Goal: Task Accomplishment & Management: Use online tool/utility

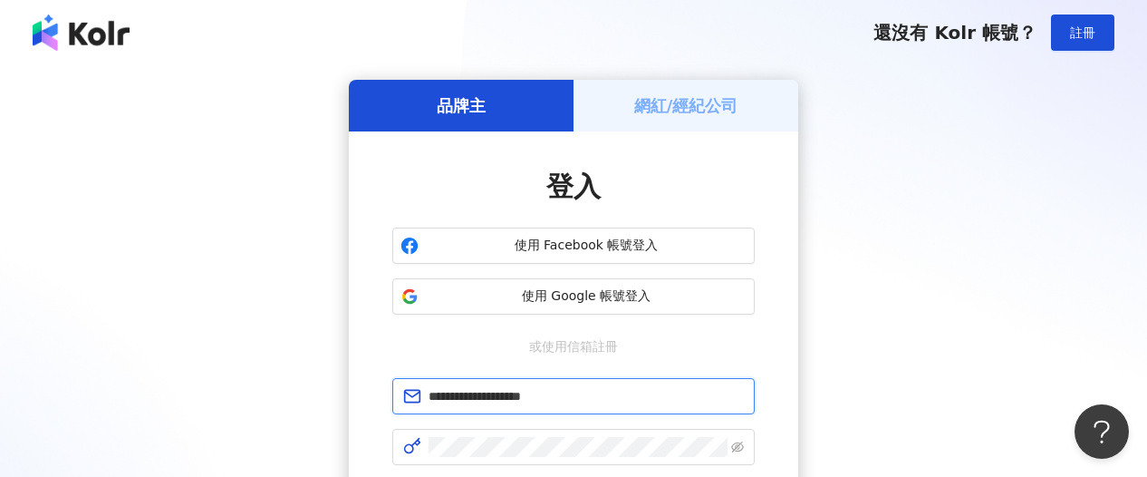
type input "**********"
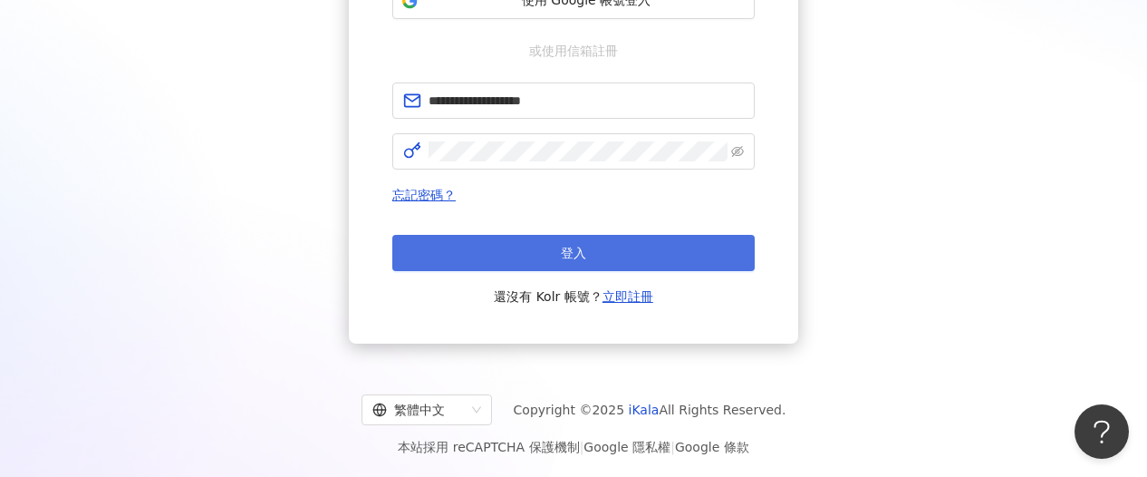
click at [582, 266] on button "登入" at bounding box center [573, 253] width 362 height 36
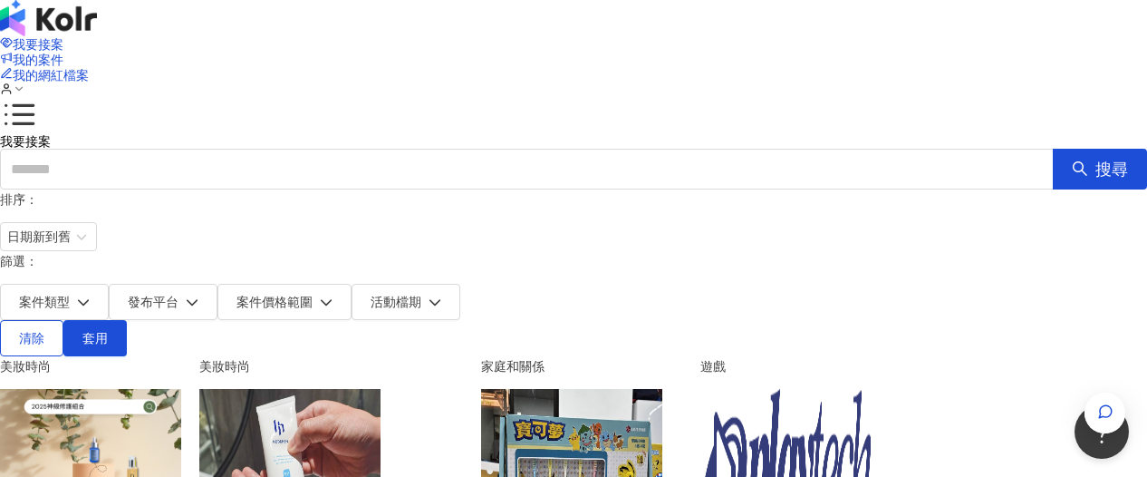
click at [1113, 392] on span "button" at bounding box center [1105, 412] width 41 height 41
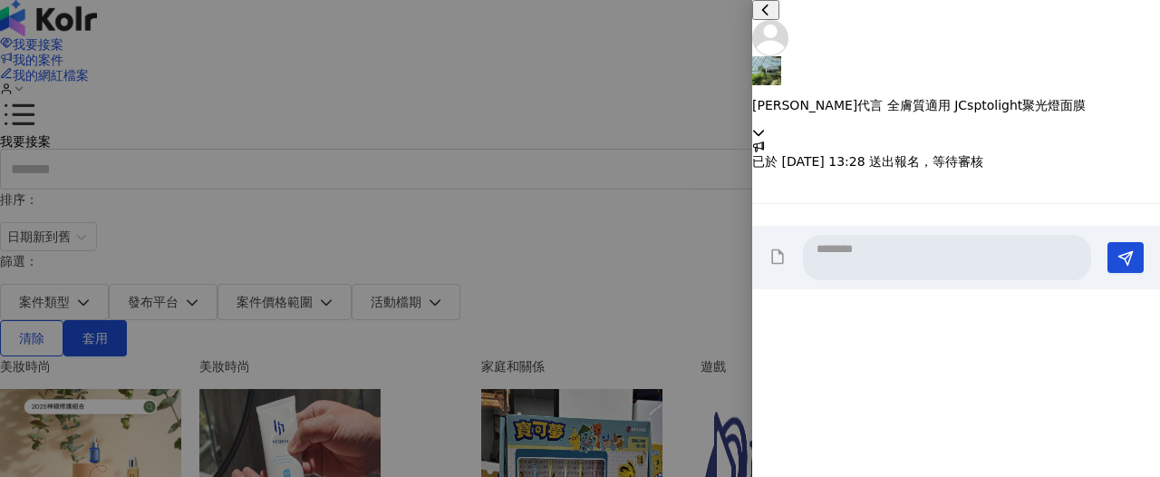
click at [1144, 37] on div "[PERSON_NAME]代言 全膚質適用 JCsptolight聚光燈面膜" at bounding box center [956, 70] width 408 height 140
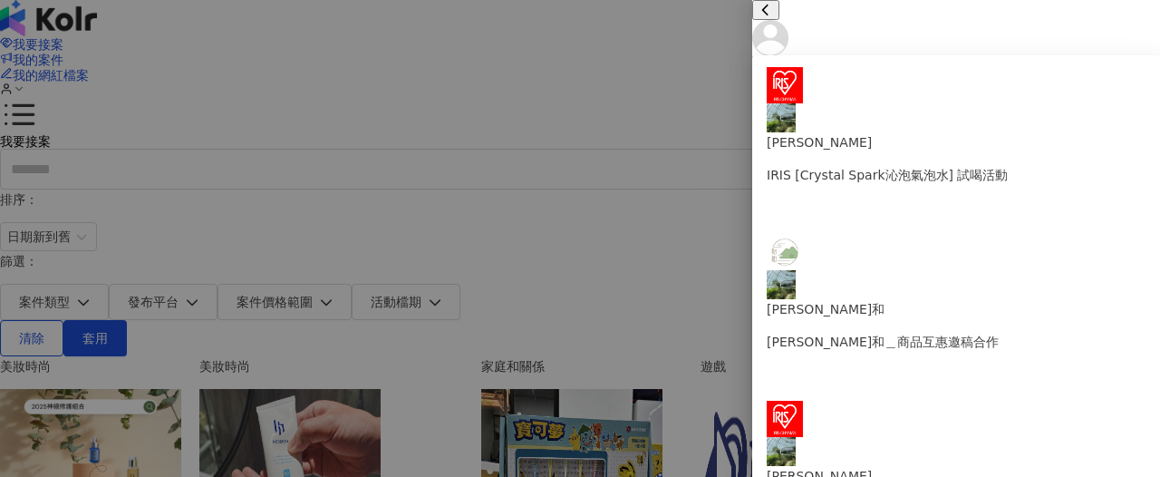
click at [765, 126] on icon at bounding box center [758, 132] width 13 height 13
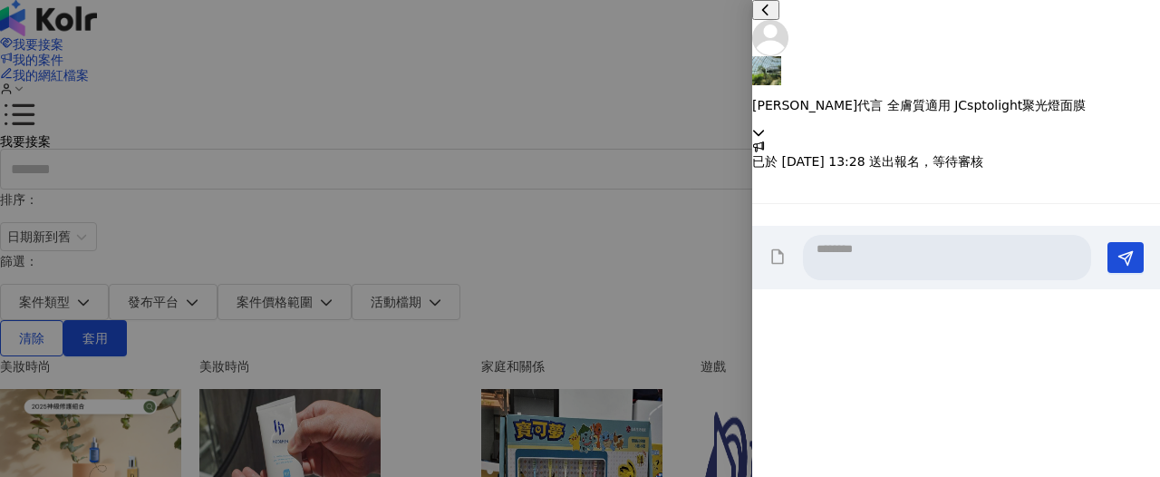
click at [765, 126] on icon at bounding box center [758, 132] width 13 height 13
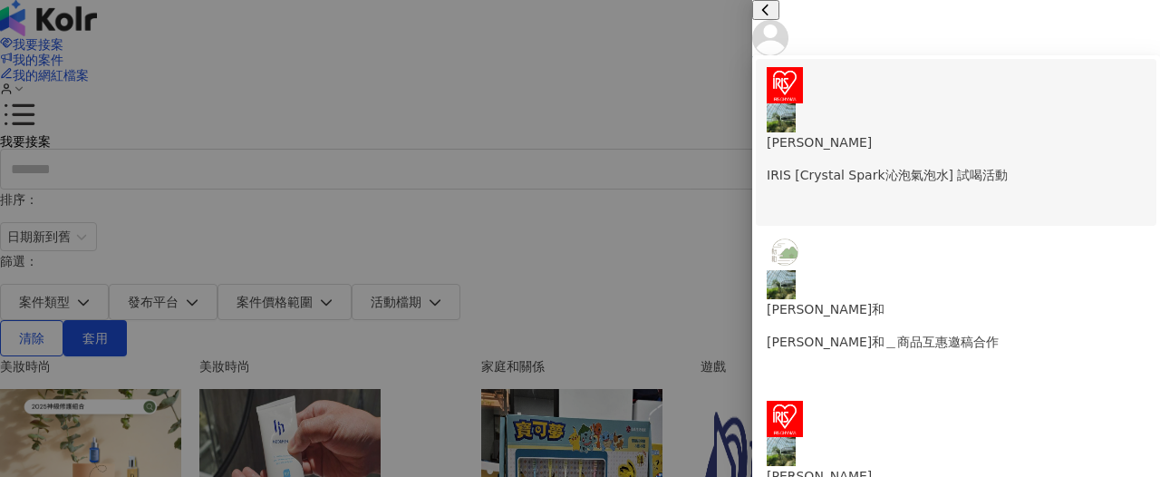
click at [998, 132] on p "[PERSON_NAME]" at bounding box center [956, 142] width 379 height 20
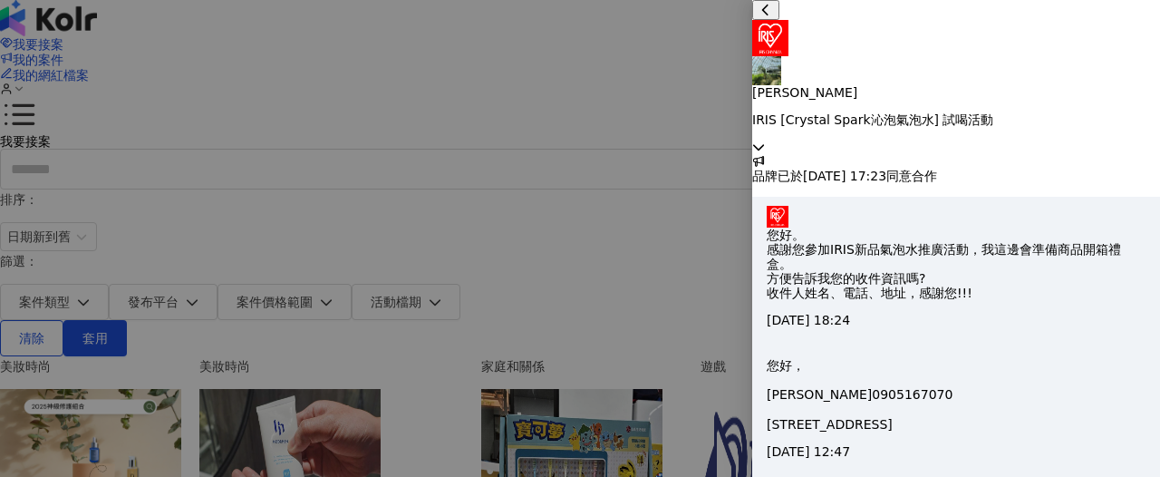
scroll to position [1040, 0]
paste textarea "**********"
type textarea "**********"
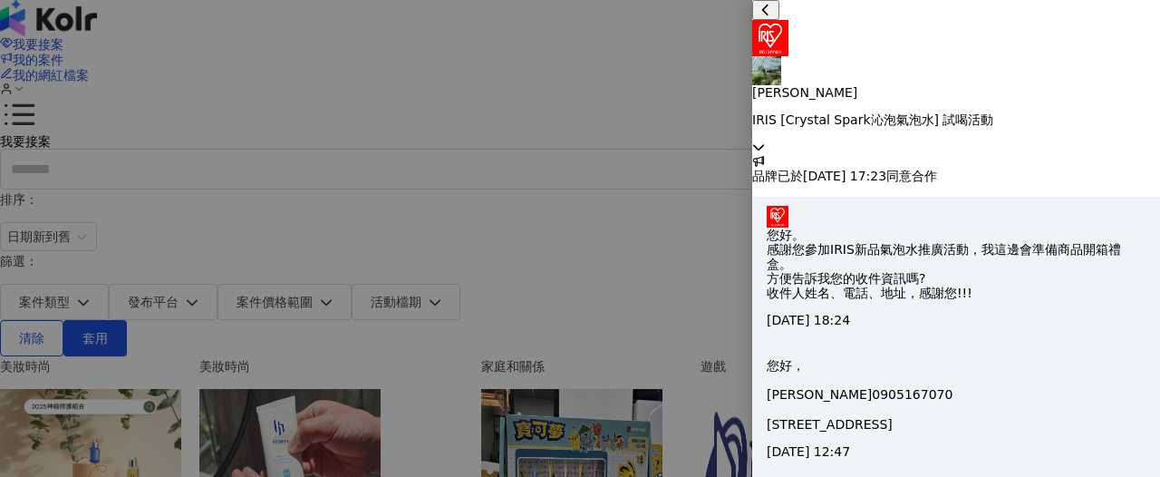
scroll to position [5, 0]
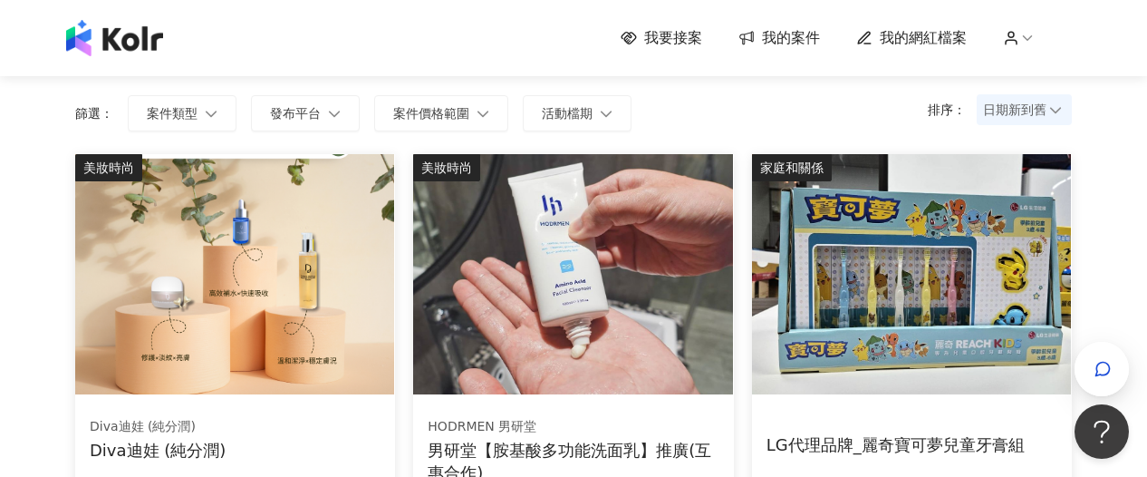
click at [1070, 355] on img at bounding box center [911, 274] width 319 height 240
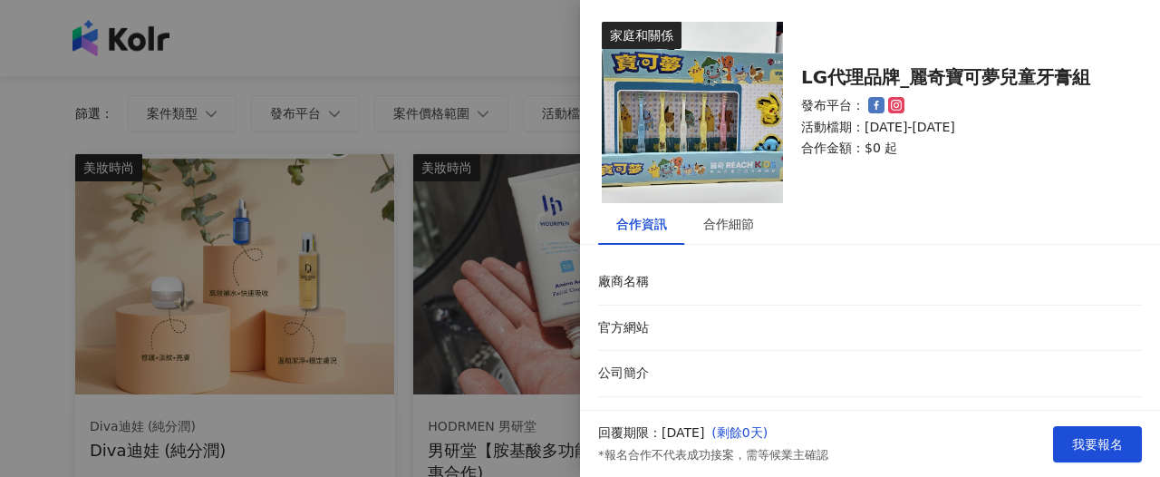
click at [455, 22] on div at bounding box center [580, 238] width 1160 height 477
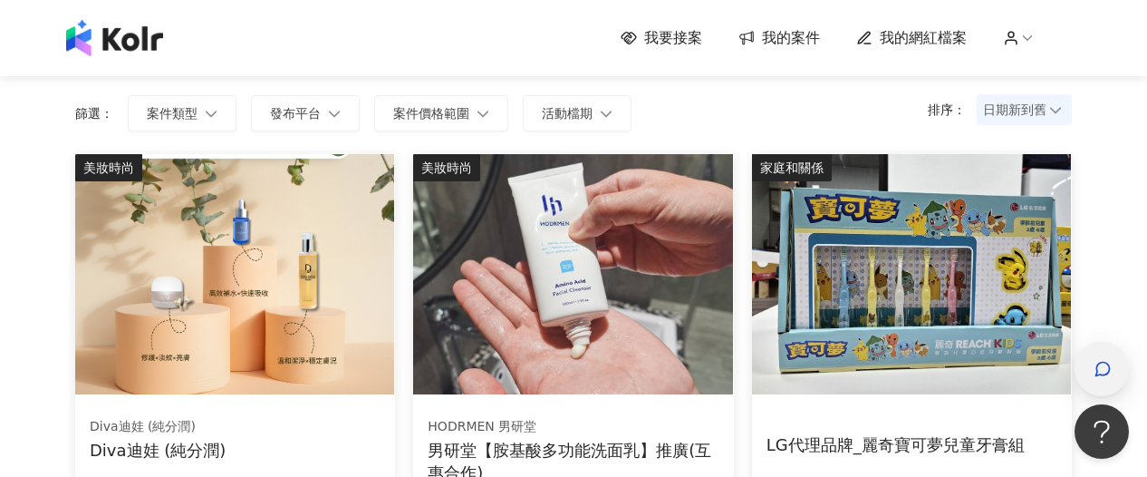
click at [1099, 379] on div "button" at bounding box center [1102, 369] width 24 height 41
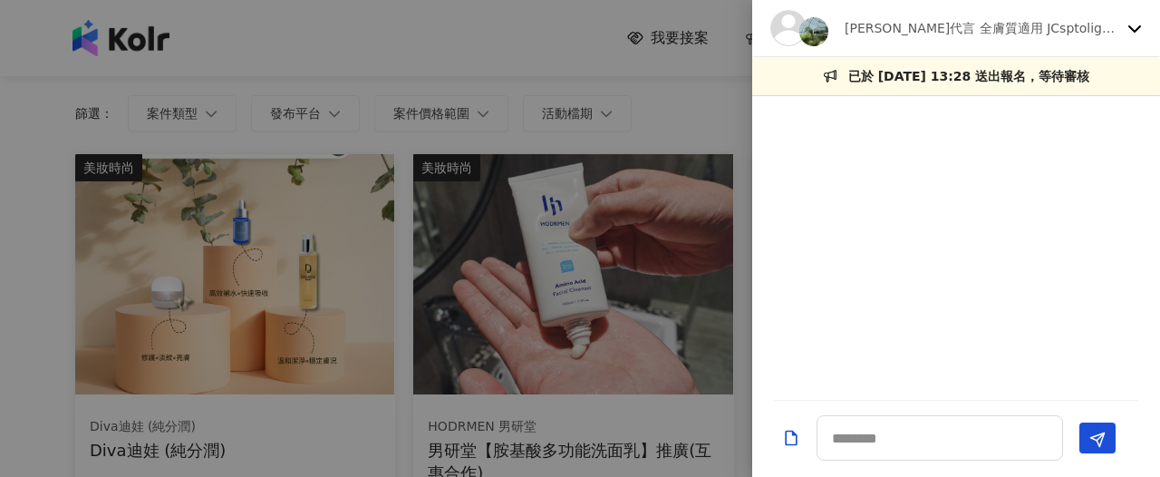
click at [1125, 39] on div "[PERSON_NAME]代言 全膚質適用 JCsptolight聚光燈面膜" at bounding box center [956, 28] width 408 height 57
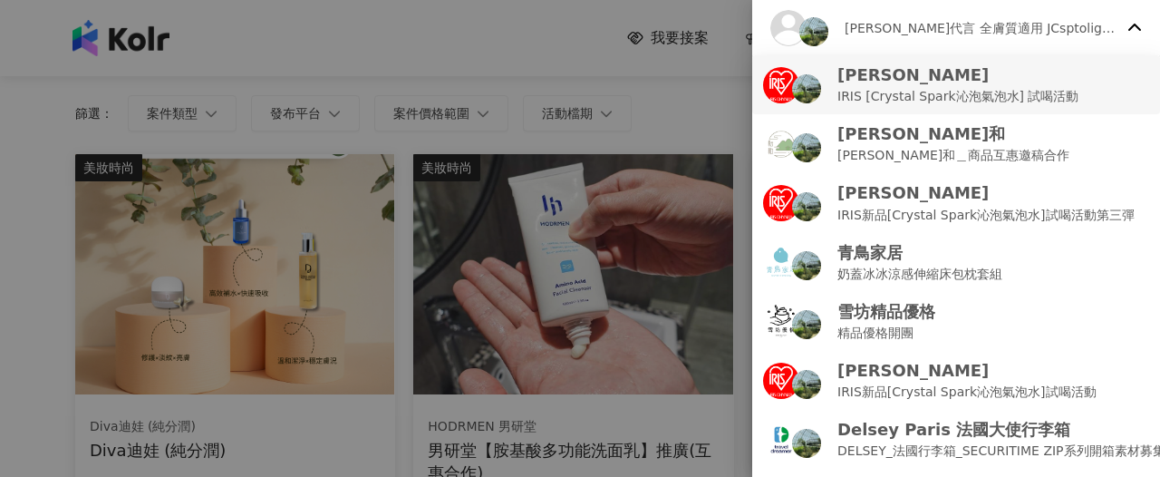
click at [1030, 101] on p "IRIS [Crystal Spark沁泡氣泡水] 試喝活動" at bounding box center [957, 96] width 241 height 20
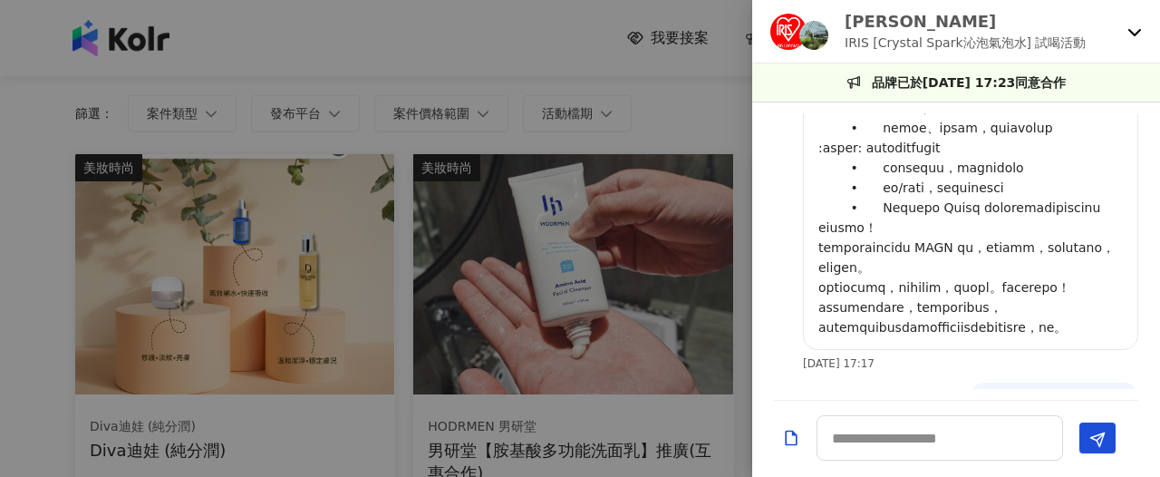
scroll to position [747, 0]
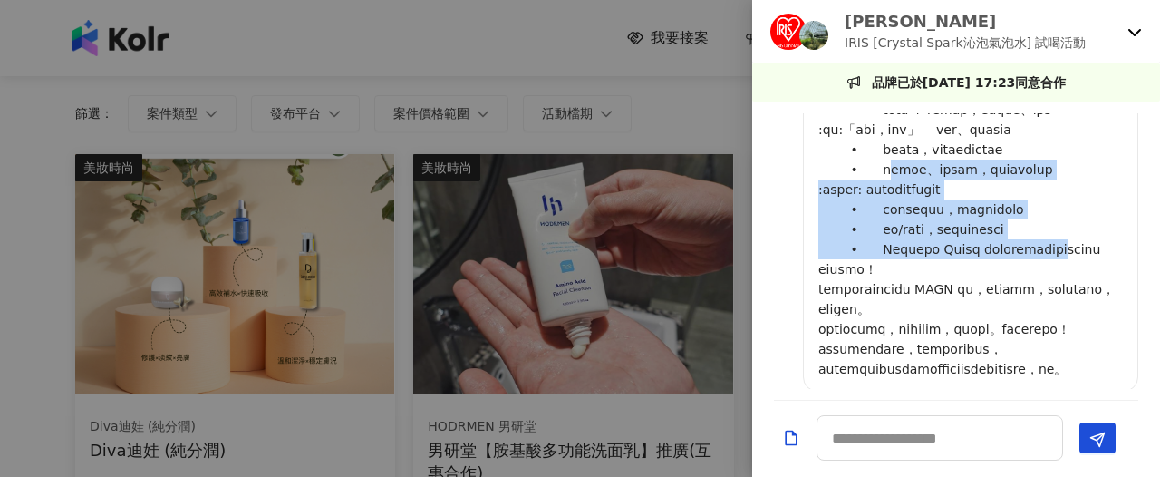
drag, startPoint x: 1102, startPoint y: 372, endPoint x: 888, endPoint y: 261, distance: 241.2
click at [888, 261] on p at bounding box center [970, 40] width 304 height 678
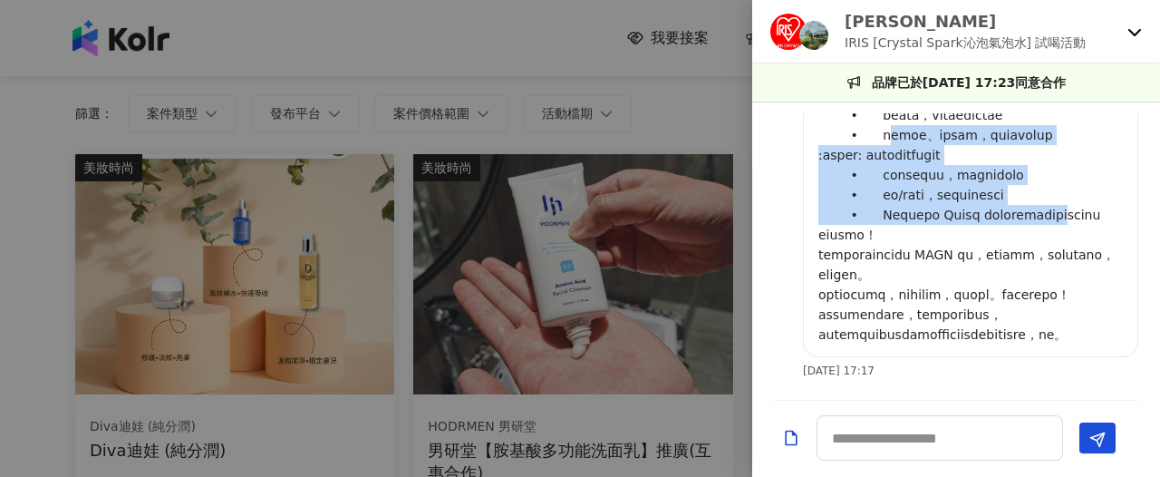
scroll to position [845, 0]
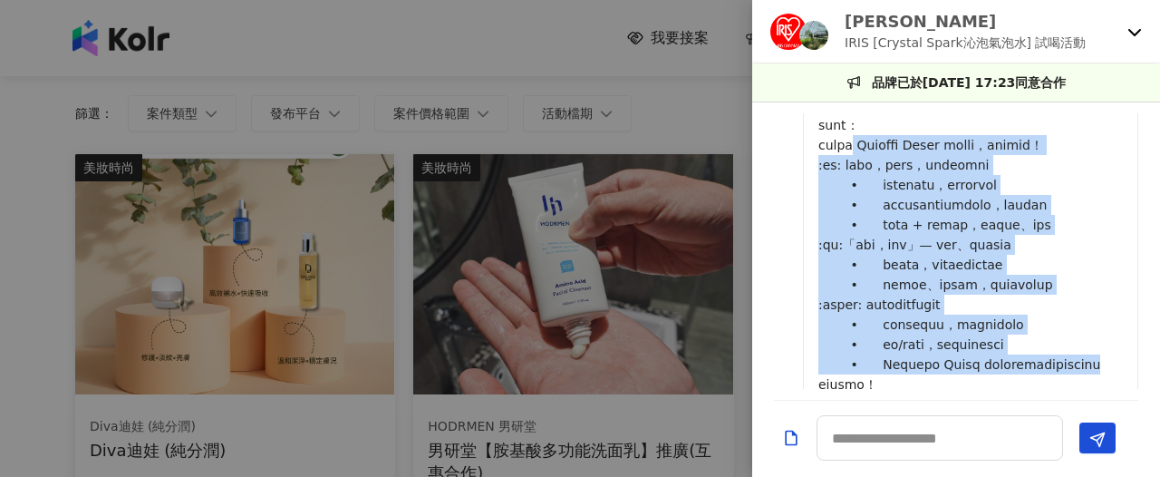
scroll to position [630, 0]
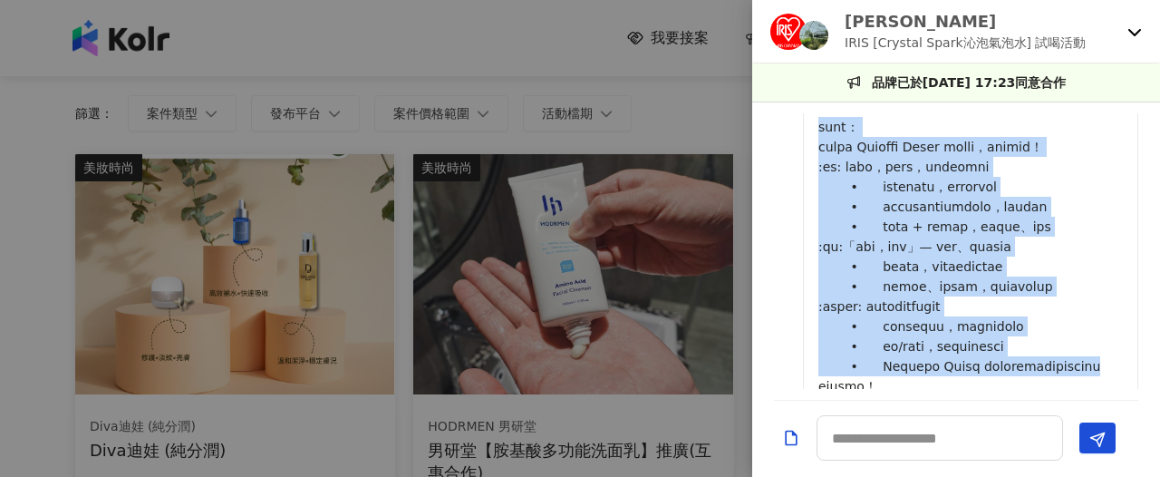
drag, startPoint x: 889, startPoint y: 292, endPoint x: 820, endPoint y: 170, distance: 139.6
click at [820, 170] on p at bounding box center [970, 157] width 304 height 678
copy p "商品介紹： 來自日本的 Crystal Spark 沁泡氣泡水，正式登陸台灣！ :閃爍: 純淨水質，強勁氣泡，帶來全新清爽選擇 • 採用日本天然水源，保留自然…"
